Goal: Task Accomplishment & Management: Manage account settings

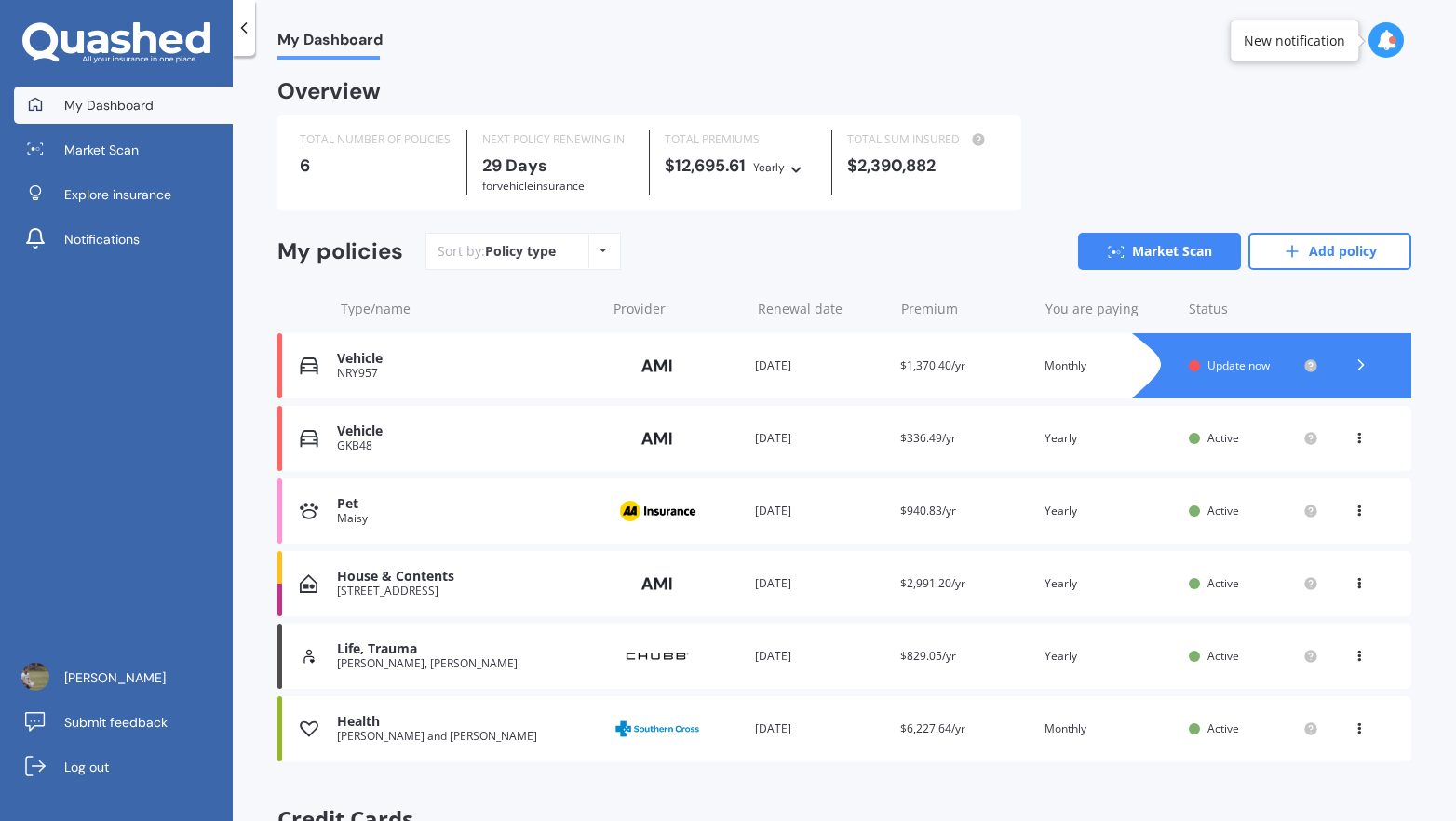
click at [1189, 365] on div at bounding box center [1195, 366] width 12 height 12
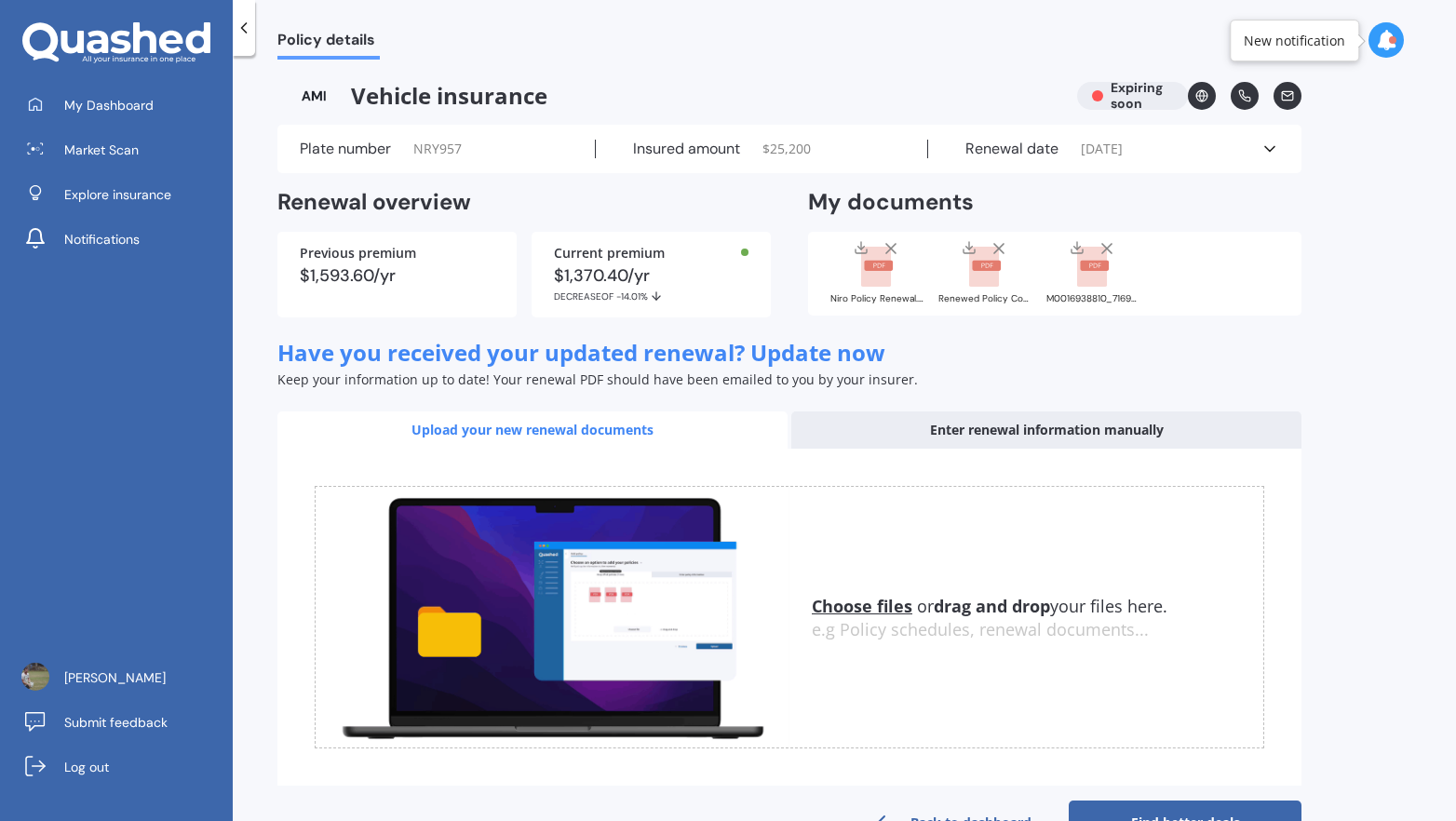
click at [1023, 412] on div "Enter renewal information manually" at bounding box center [1046, 430] width 511 height 37
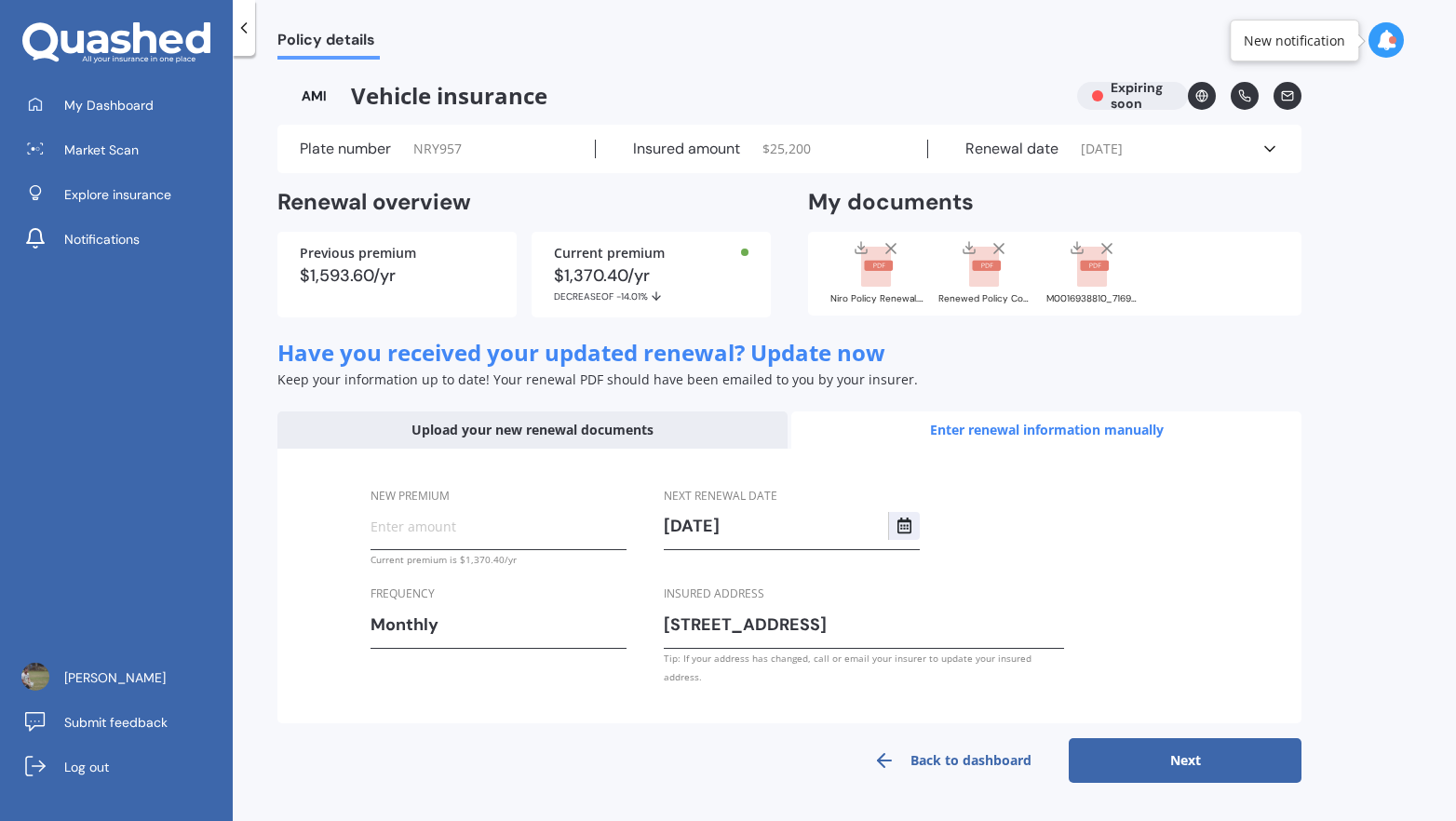
click at [484, 536] on input "New premium" at bounding box center [499, 525] width 256 height 28
type input "$106.73"
click at [1171, 739] on button "Next" at bounding box center [1185, 761] width 233 height 45
select select "25"
select select "09"
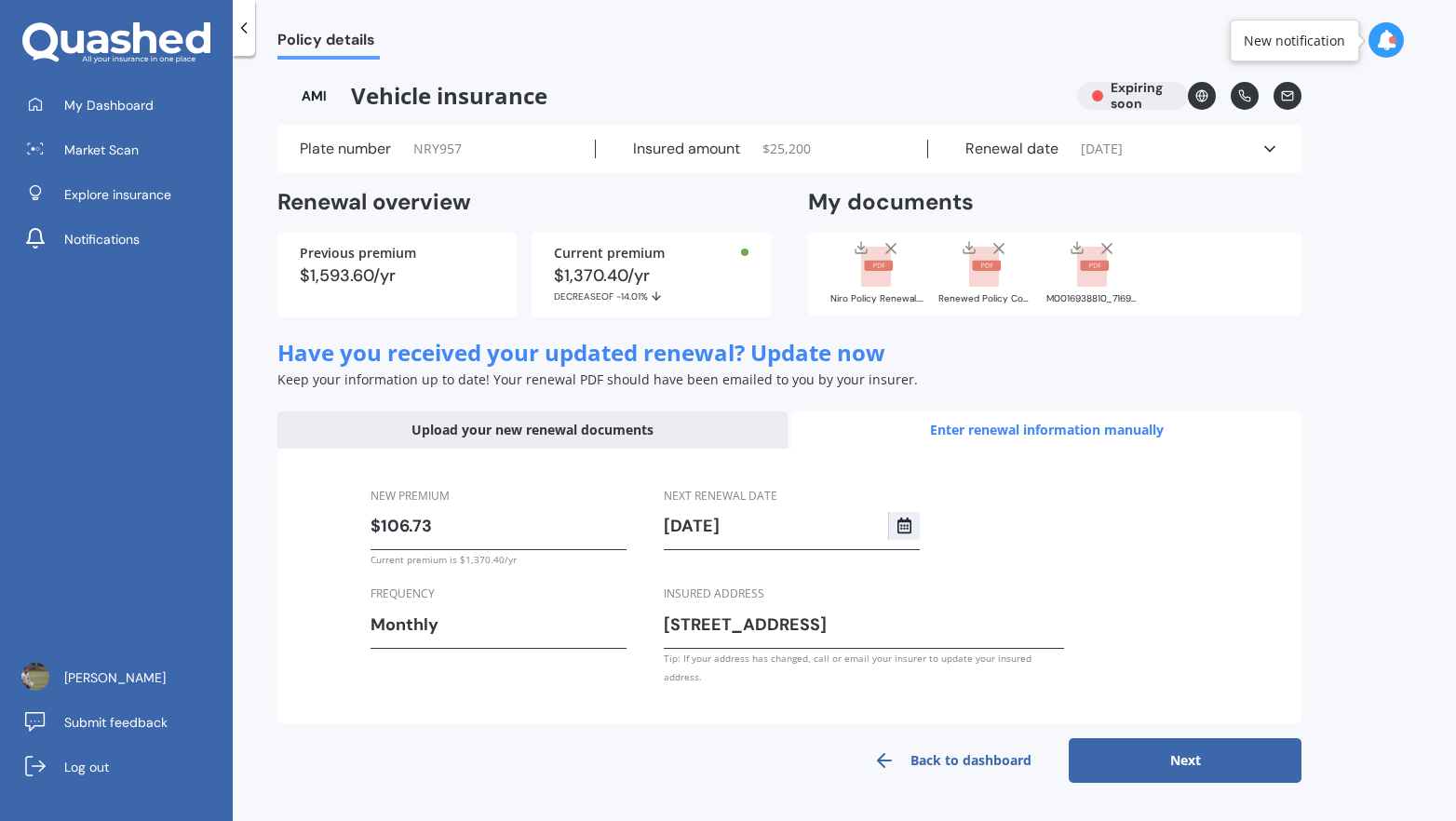
select select "2026"
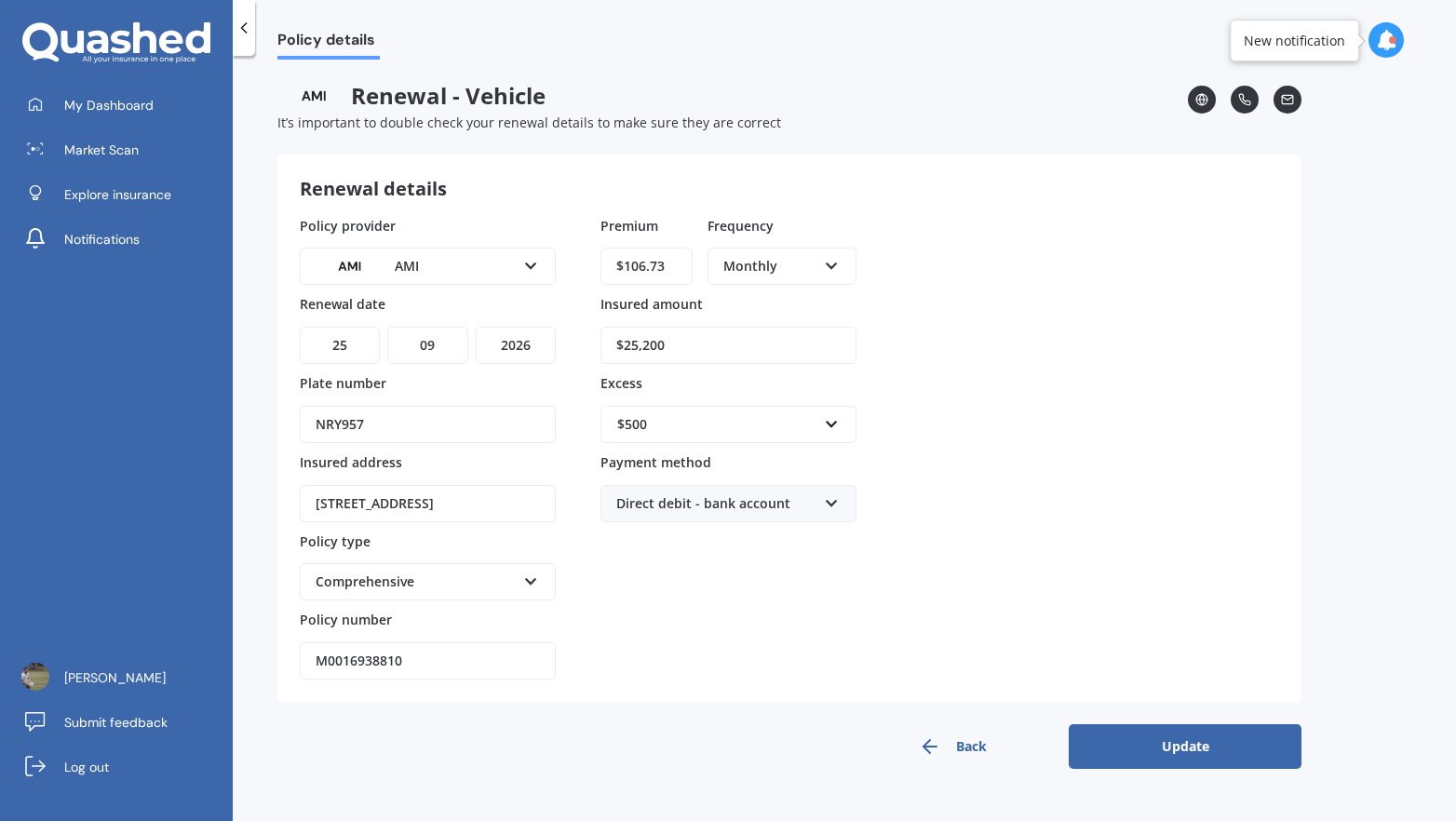
drag, startPoint x: 1162, startPoint y: 739, endPoint x: 1178, endPoint y: 609, distance: 131.0
click at [1178, 609] on form "Renewal details Policy provider AMI AA AMI AMP ANZ ASB [PERSON_NAME] Ando Assur…" at bounding box center [789, 461] width 1024 height 614
click at [441, 673] on input "M0016938810" at bounding box center [428, 661] width 256 height 37
type input "MOTA01505489"
click at [1178, 731] on button "Update" at bounding box center [1185, 746] width 233 height 45
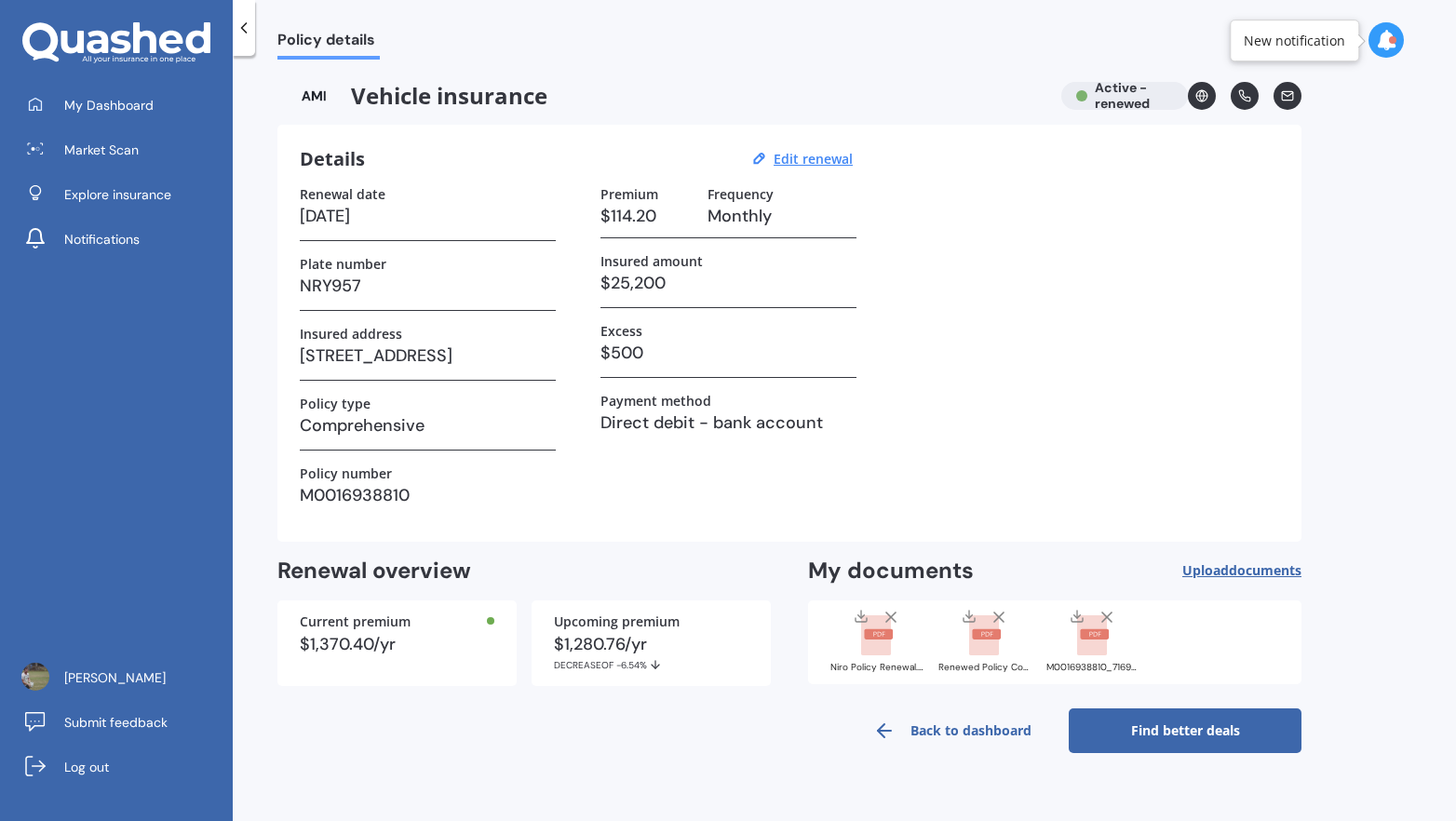
click at [460, 424] on h3 "Comprehensive" at bounding box center [428, 425] width 256 height 28
click at [383, 418] on h3 "Comprehensive" at bounding box center [428, 425] width 256 height 28
click at [957, 725] on link "Back to dashboard" at bounding box center [952, 731] width 233 height 45
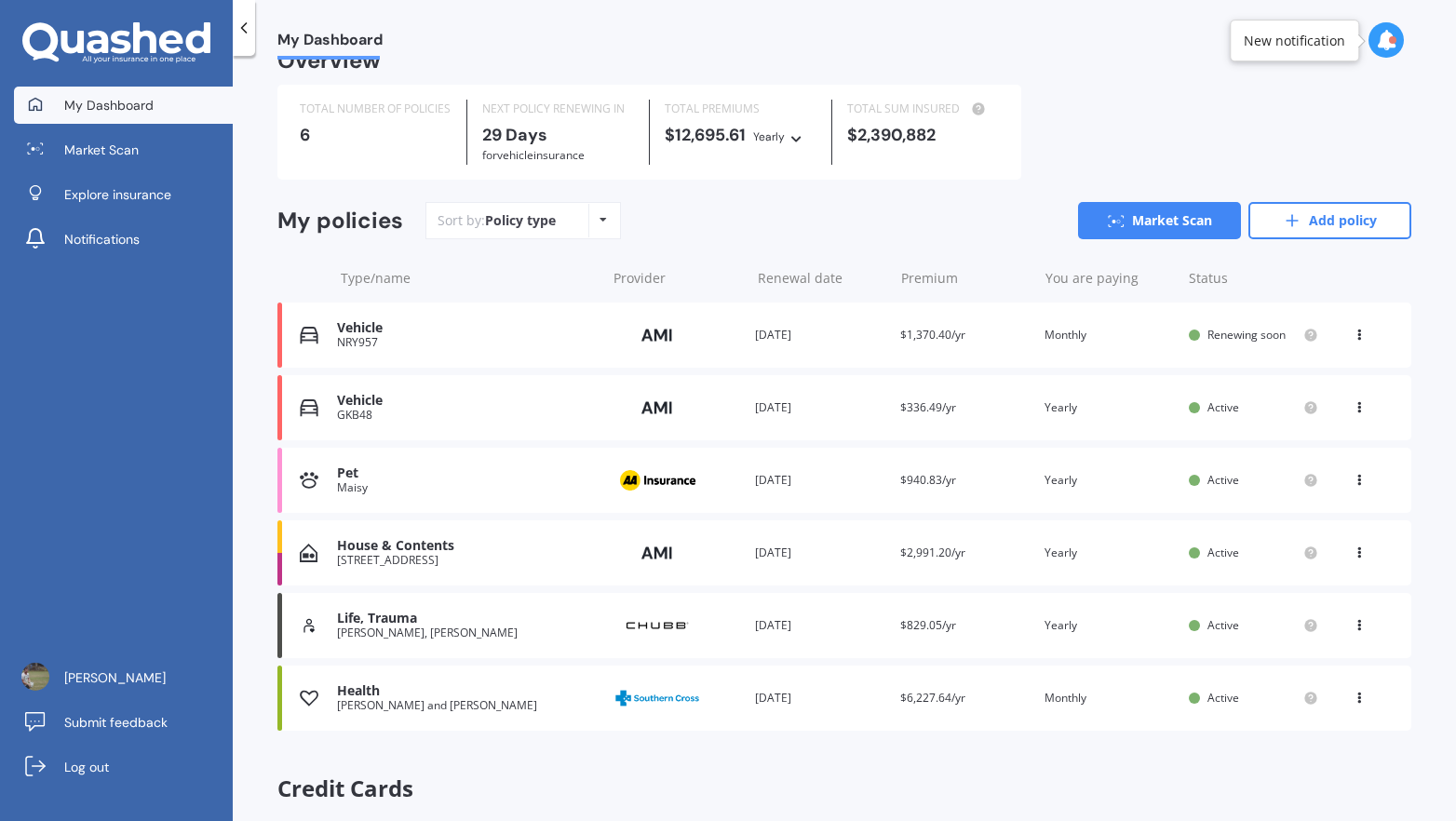
scroll to position [30, 0]
click at [1389, 44] on icon at bounding box center [1385, 40] width 20 height 20
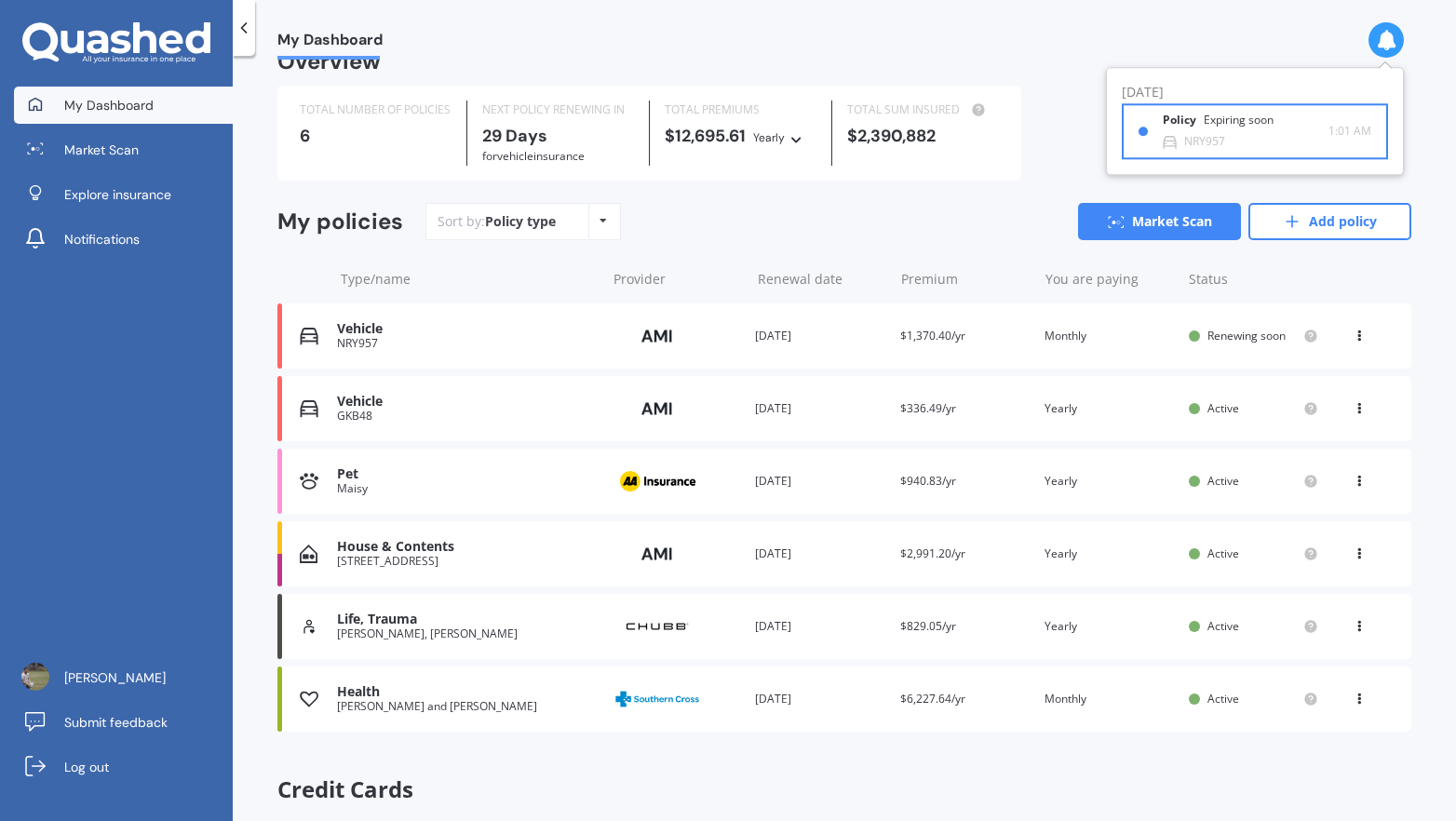
click at [1271, 124] on div "Expiring soon" at bounding box center [1239, 120] width 70 height 13
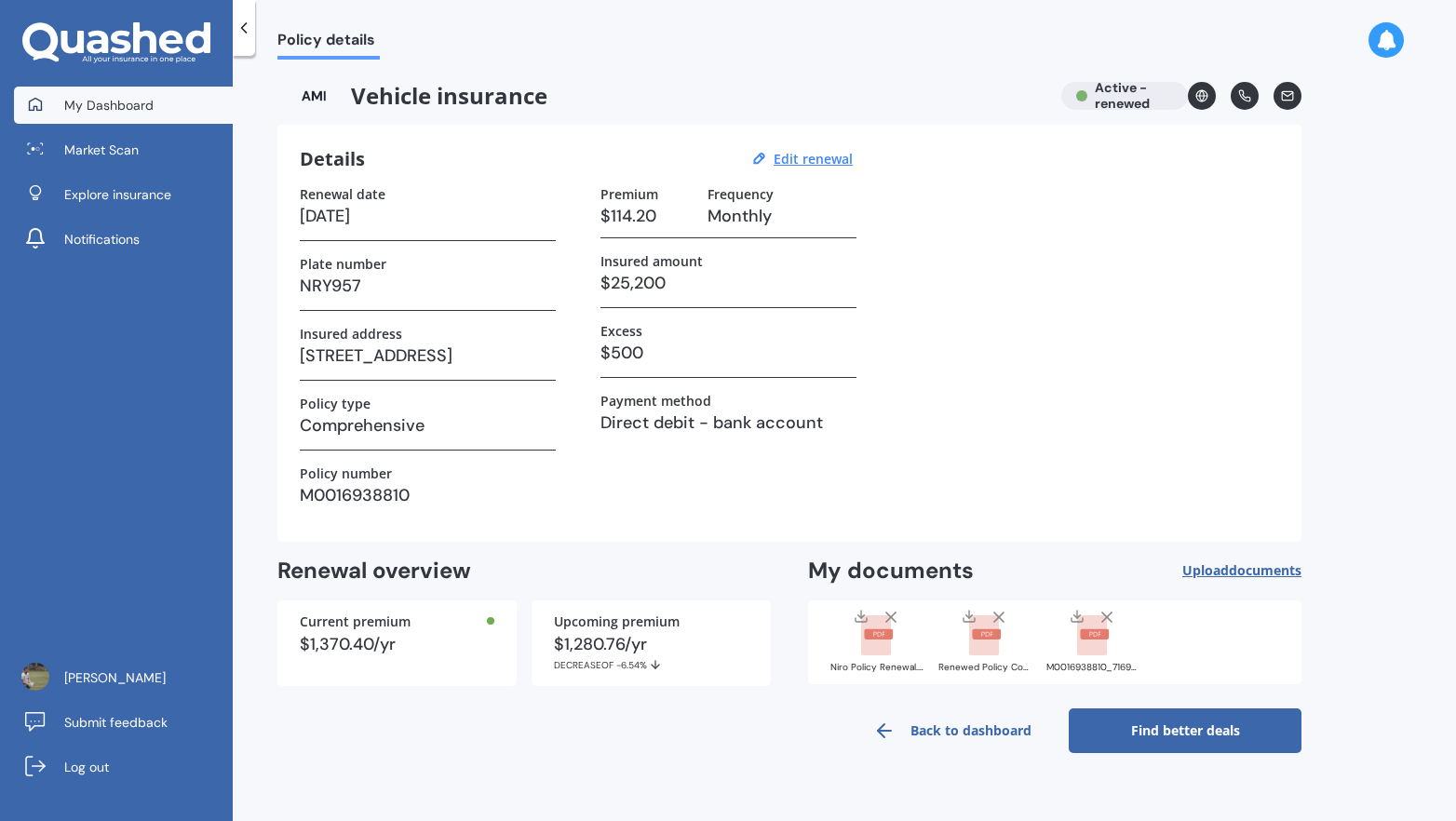
click at [140, 119] on link "My Dashboard" at bounding box center [122, 105] width 218 height 37
